Goal: Find specific page/section: Find specific page/section

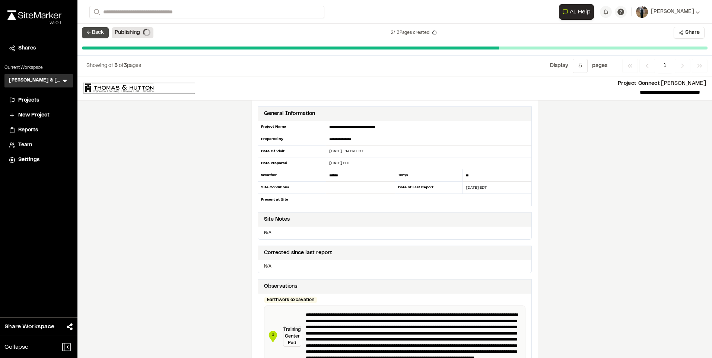
click at [94, 29] on button "← Back" at bounding box center [95, 32] width 27 height 11
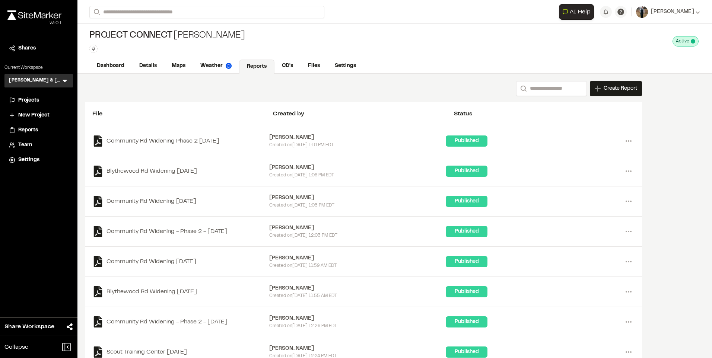
click at [189, 58] on div "Project Connect [PERSON_NAME] Type Enter or comma to add tag. Active Deactivate…" at bounding box center [394, 49] width 634 height 50
drag, startPoint x: 189, startPoint y: 58, endPoint x: 180, endPoint y: 65, distance: 11.2
click at [180, 65] on link "Maps" at bounding box center [178, 67] width 29 height 14
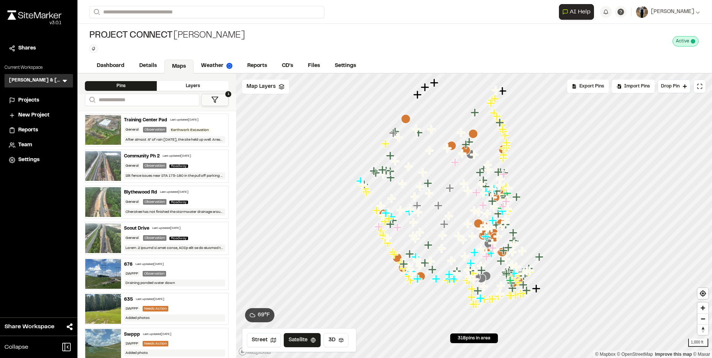
click at [224, 98] on button "1" at bounding box center [215, 100] width 28 height 12
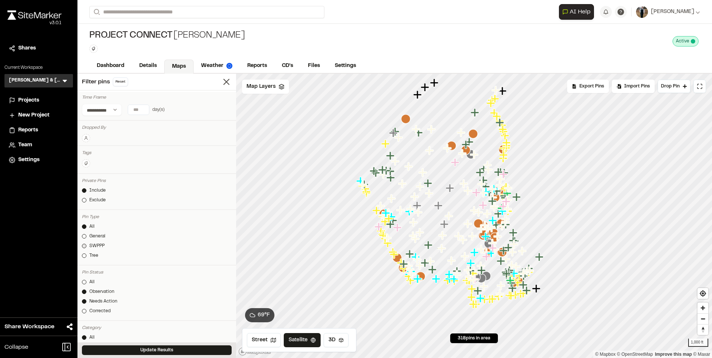
click at [88, 244] on link "SWPPP" at bounding box center [157, 246] width 150 height 7
drag, startPoint x: 126, startPoint y: 349, endPoint x: 139, endPoint y: 326, distance: 26.4
click at [125, 349] on button "Update Results" at bounding box center [157, 350] width 150 height 10
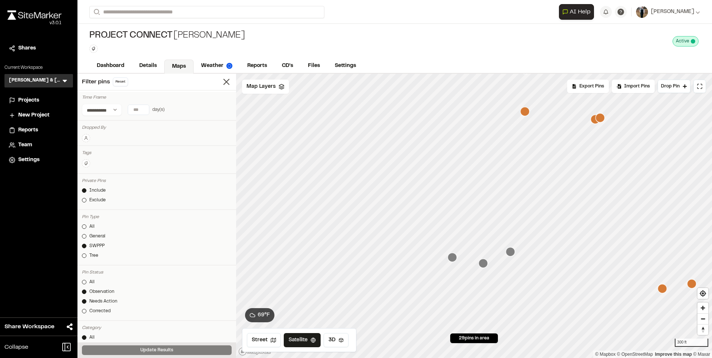
click at [447, 74] on div at bounding box center [474, 74] width 476 height 0
click at [451, 259] on icon "Map marker" at bounding box center [452, 257] width 9 height 9
drag, startPoint x: 547, startPoint y: 203, endPoint x: 383, endPoint y: 363, distance: 229.0
click at [383, 358] on html "**********" at bounding box center [356, 179] width 712 height 358
click at [476, 358] on html "**********" at bounding box center [356, 179] width 712 height 358
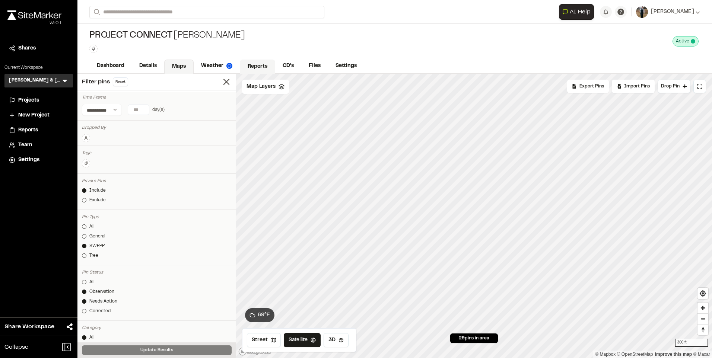
drag, startPoint x: 266, startPoint y: 69, endPoint x: 255, endPoint y: 70, distance: 11.6
click at [266, 69] on link "Reports" at bounding box center [257, 67] width 35 height 14
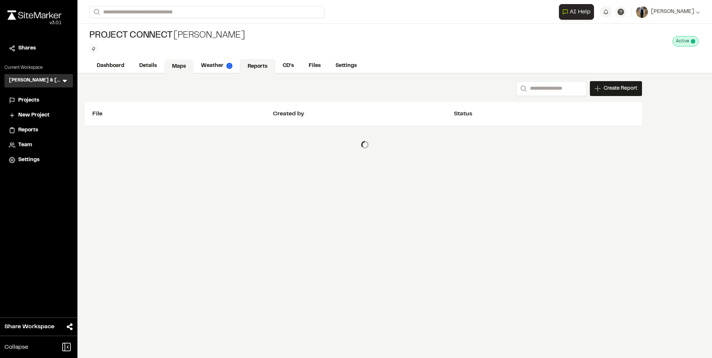
click at [178, 68] on link "Maps" at bounding box center [178, 67] width 29 height 14
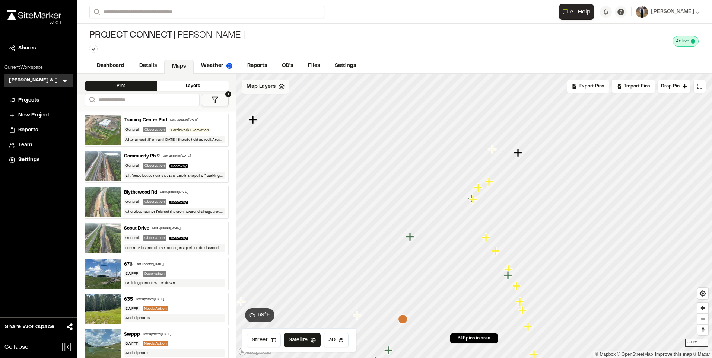
click at [258, 87] on span "Map Layers" at bounding box center [260, 87] width 29 height 8
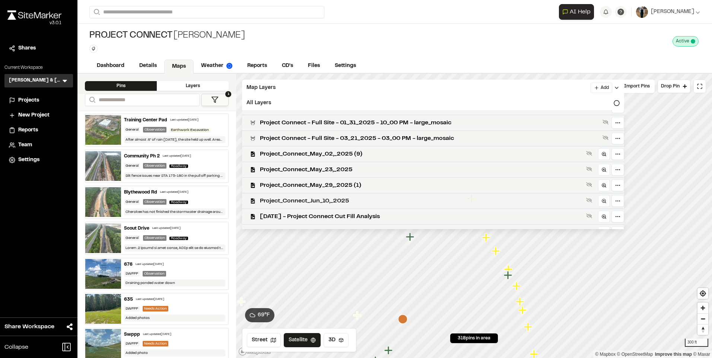
scroll to position [207, 0]
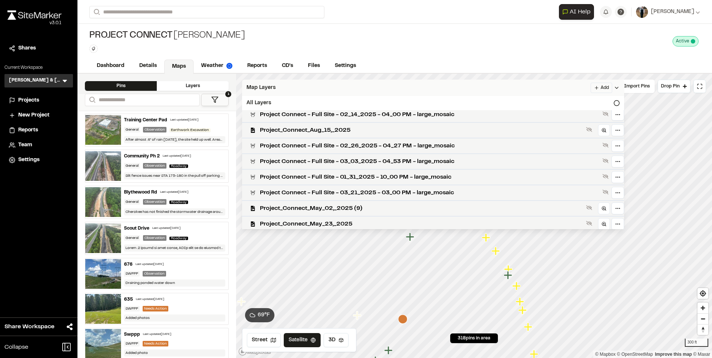
click at [344, 128] on span "Project_Connect_Aug_15,_2025" at bounding box center [421, 130] width 323 height 9
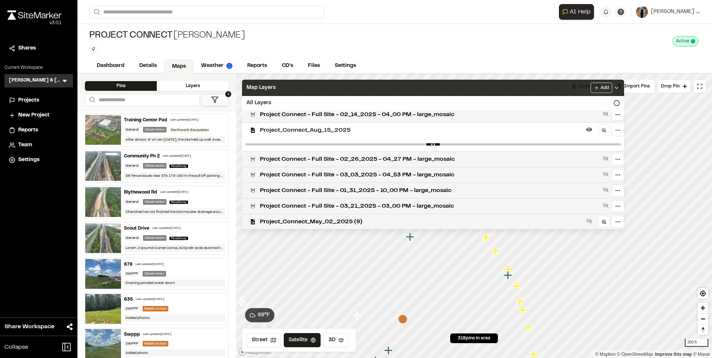
click at [343, 86] on div "Map Layers Add" at bounding box center [433, 88] width 382 height 16
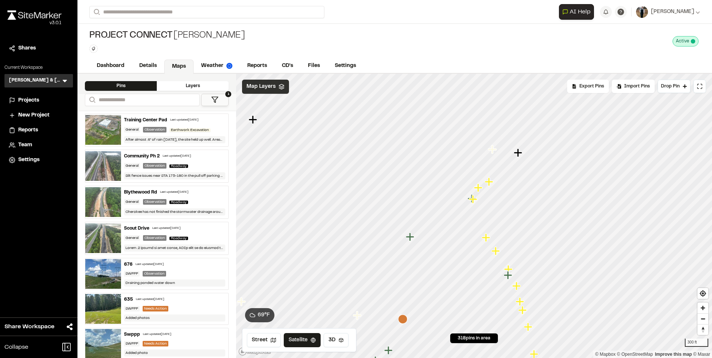
scroll to position [0, 0]
click at [478, 165] on icon "Map marker" at bounding box center [475, 165] width 8 height 8
click at [463, 246] on icon "Map marker" at bounding box center [461, 245] width 10 height 10
